Goal: Task Accomplishment & Management: Use online tool/utility

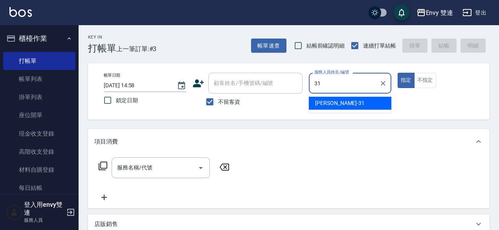
type input "Lina-31"
type button "true"
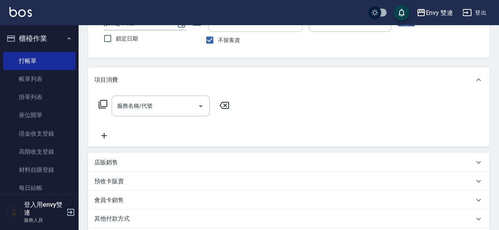
scroll to position [73, 0]
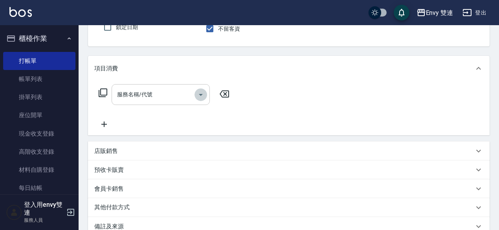
click at [197, 98] on icon "Open" at bounding box center [200, 94] width 9 height 9
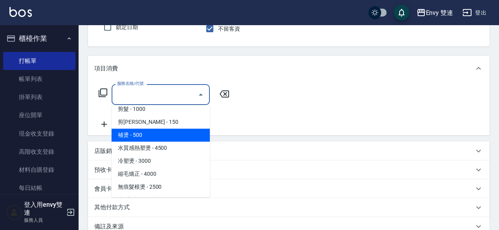
scroll to position [45, 0]
click at [160, 131] on span "補燙 - 500" at bounding box center [161, 134] width 98 height 13
type input "補燙(301)"
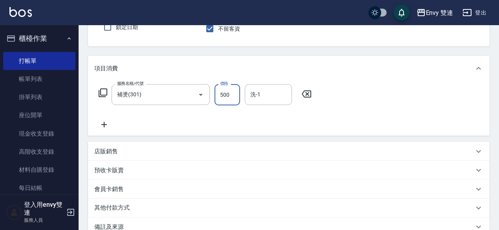
click at [221, 96] on input "500" at bounding box center [227, 94] width 26 height 21
type input "800"
click at [109, 127] on icon at bounding box center [104, 124] width 20 height 9
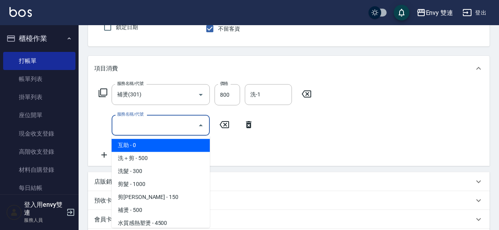
click at [149, 129] on input "服務名稱/代號" at bounding box center [154, 125] width 79 height 14
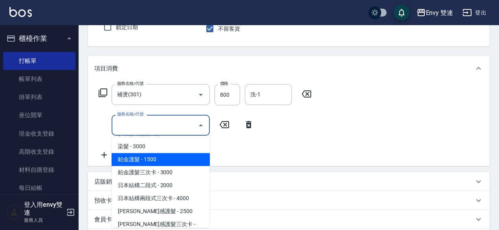
scroll to position [142, 0]
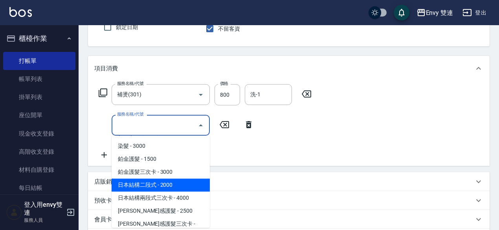
click at [161, 185] on span "日本結構二段式 - 2000" at bounding box center [161, 184] width 98 height 13
type input "日本結構二段式(503)"
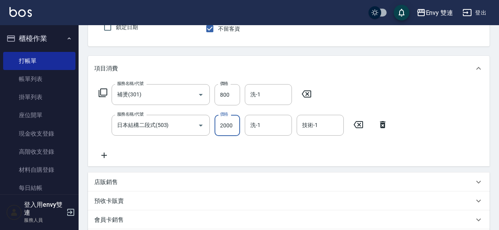
click at [234, 125] on input "2000" at bounding box center [227, 125] width 26 height 21
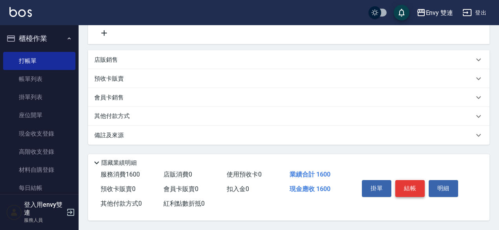
type input "800"
click at [405, 185] on button "結帳" at bounding box center [409, 188] width 29 height 16
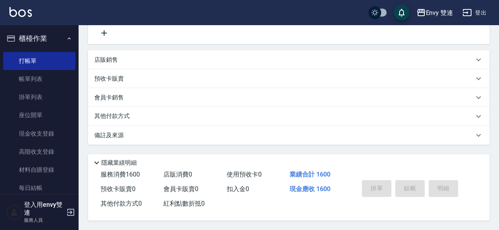
type input "[DATE] 15:33"
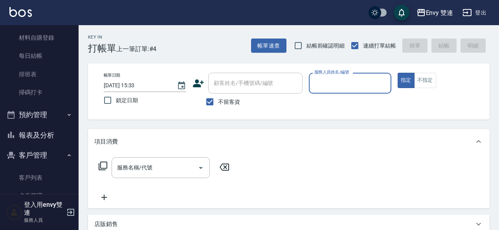
scroll to position [135, 0]
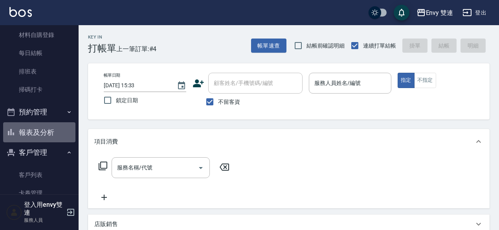
click at [50, 130] on button "報表及分析" at bounding box center [39, 132] width 72 height 20
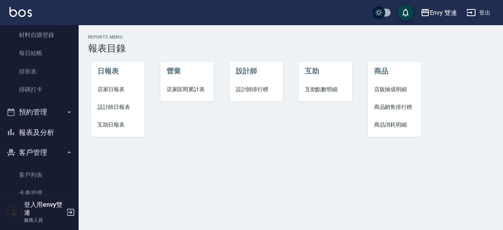
click at [112, 106] on span "設計師日報表" at bounding box center [117, 107] width 41 height 8
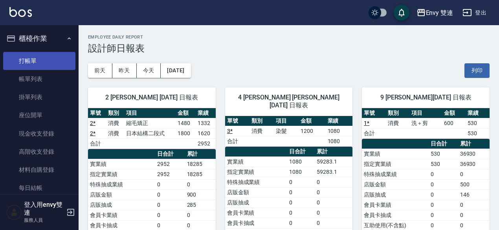
click at [21, 59] on link "打帳單" at bounding box center [39, 61] width 72 height 18
